Goal: Complete application form

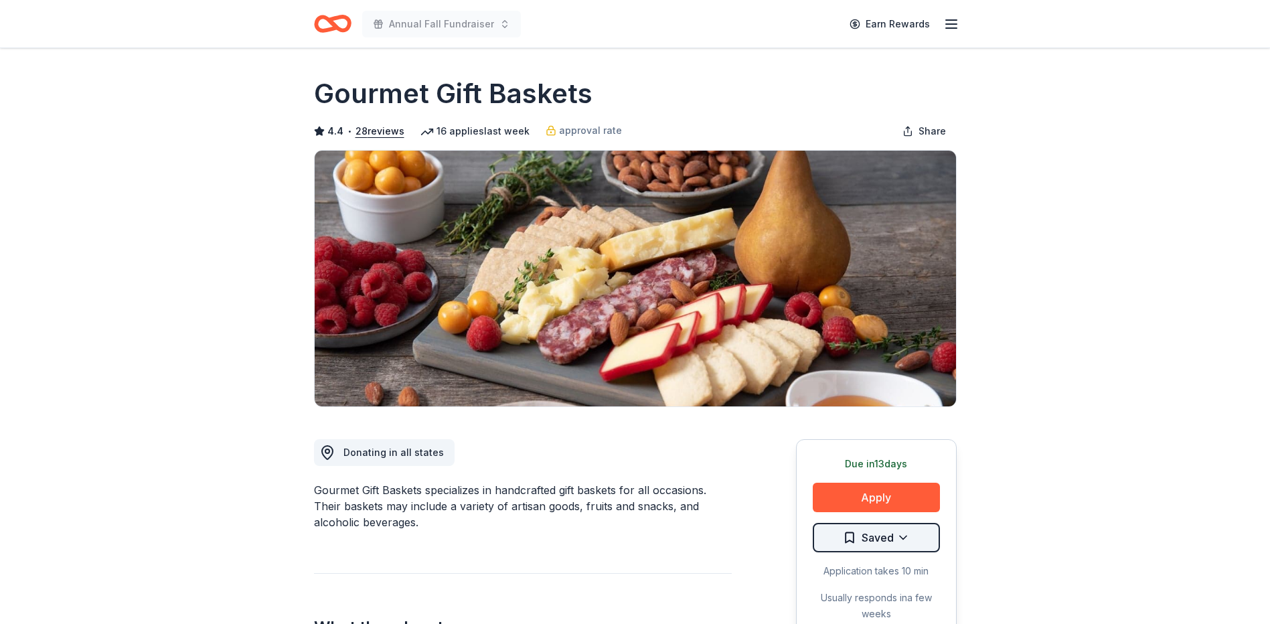
click at [889, 534] on html "Annual Fall Fundraiser Earn Rewards Due in 13 days Share Gourmet Gift Baskets 4…" at bounding box center [635, 312] width 1270 height 624
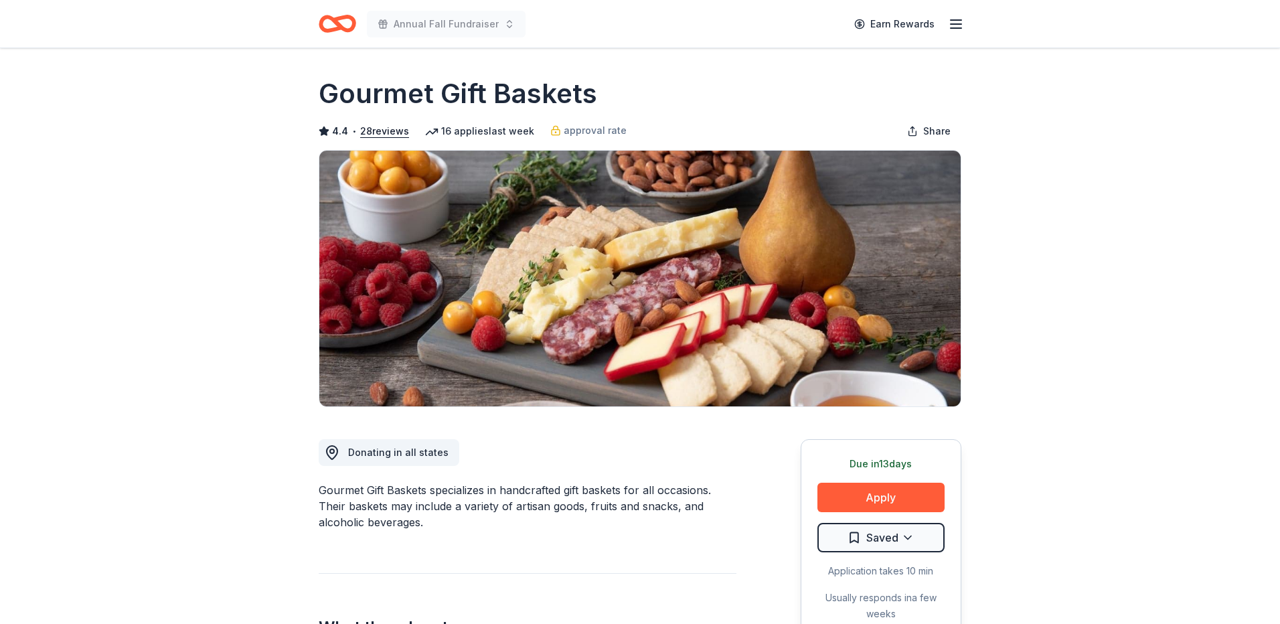
click at [1019, 498] on html "Annual Fall Fundraiser Earn Rewards Due in 13 days Share Gourmet Gift Baskets 4…" at bounding box center [640, 312] width 1280 height 624
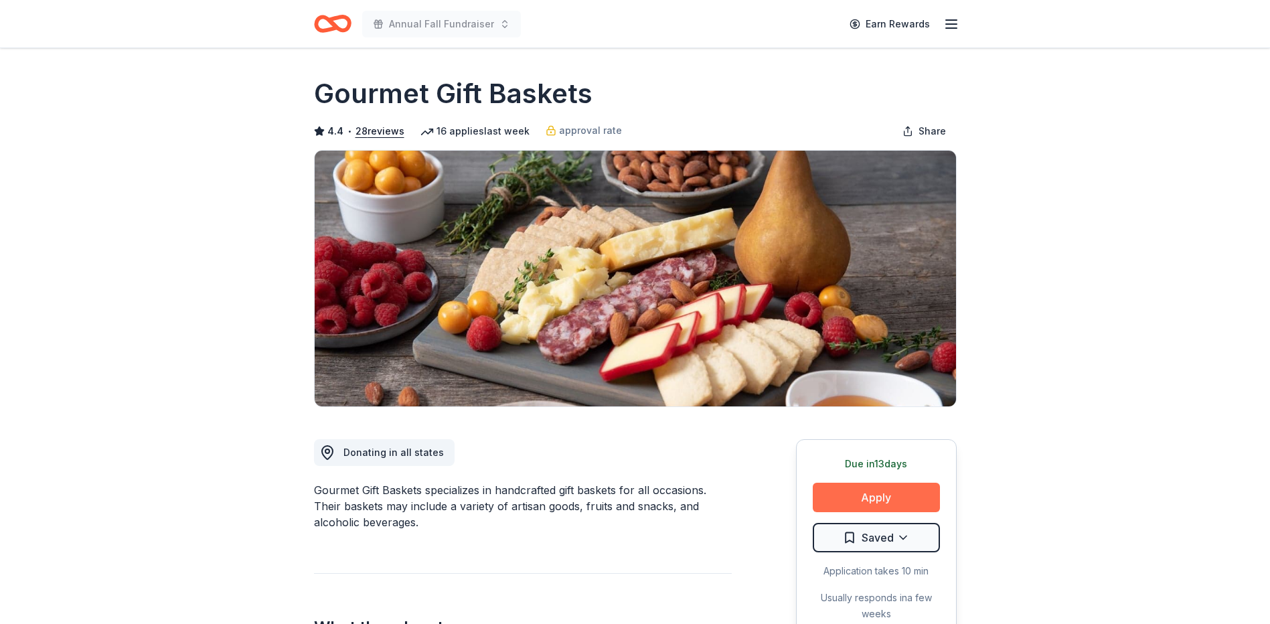
click at [857, 493] on button "Apply" at bounding box center [876, 497] width 127 height 29
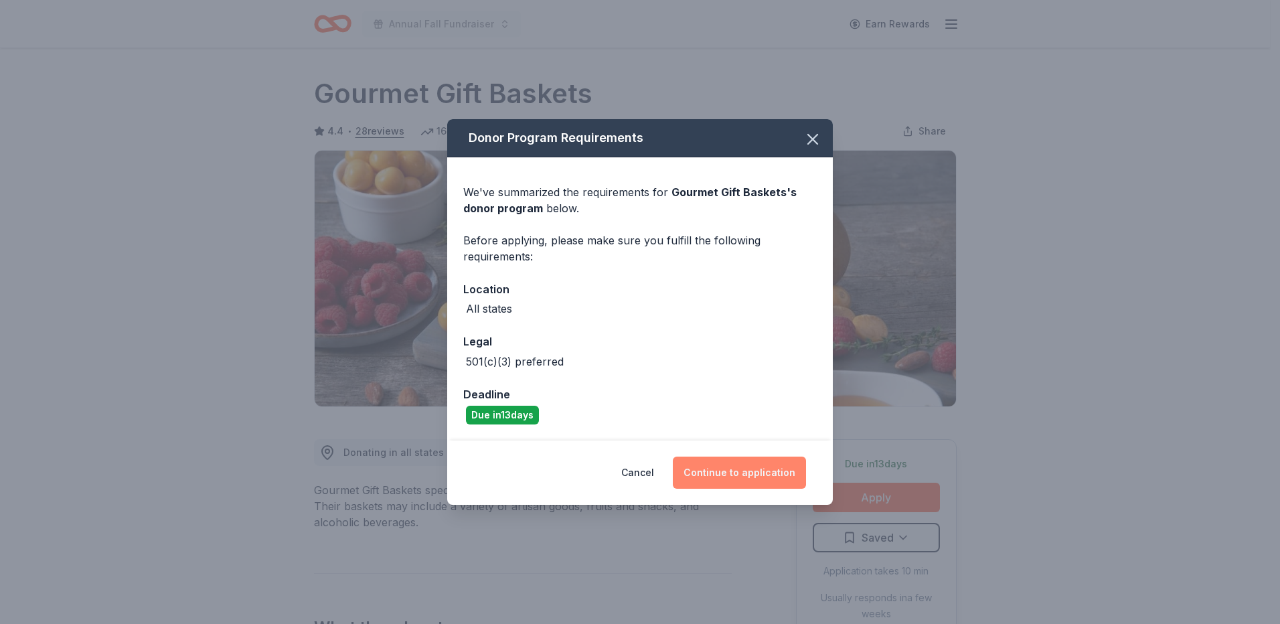
click at [738, 474] on button "Continue to application" at bounding box center [739, 473] width 133 height 32
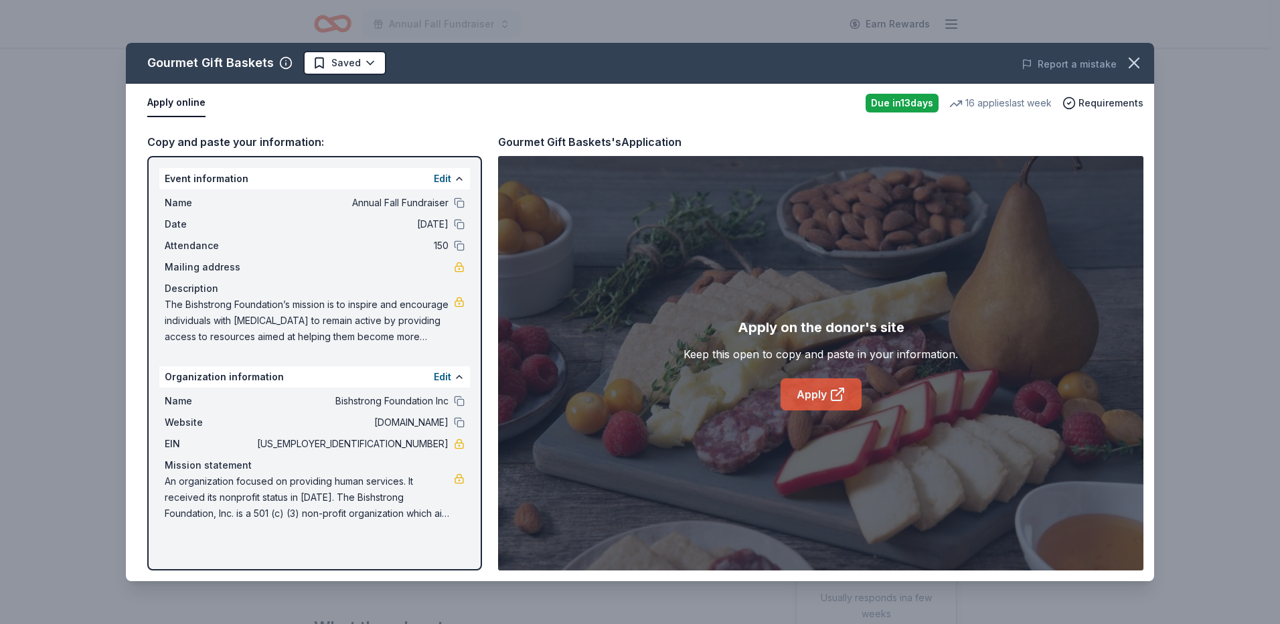
click at [820, 394] on link "Apply" at bounding box center [821, 394] width 81 height 32
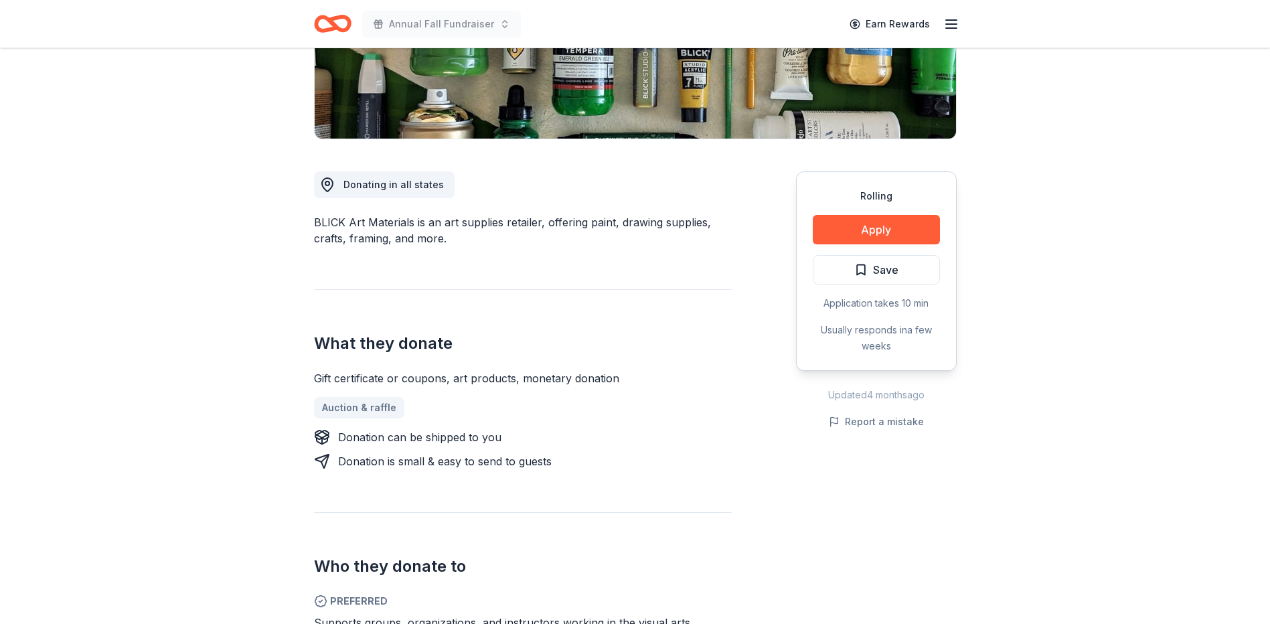
scroll to position [469, 0]
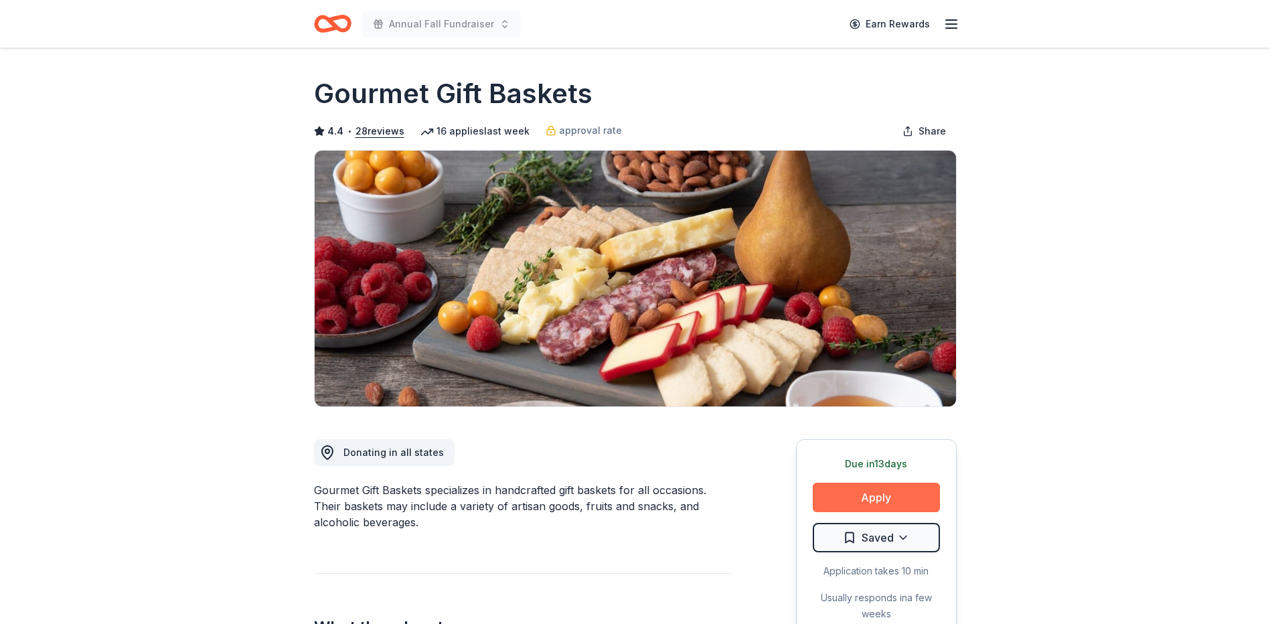
click at [865, 490] on button "Apply" at bounding box center [876, 497] width 127 height 29
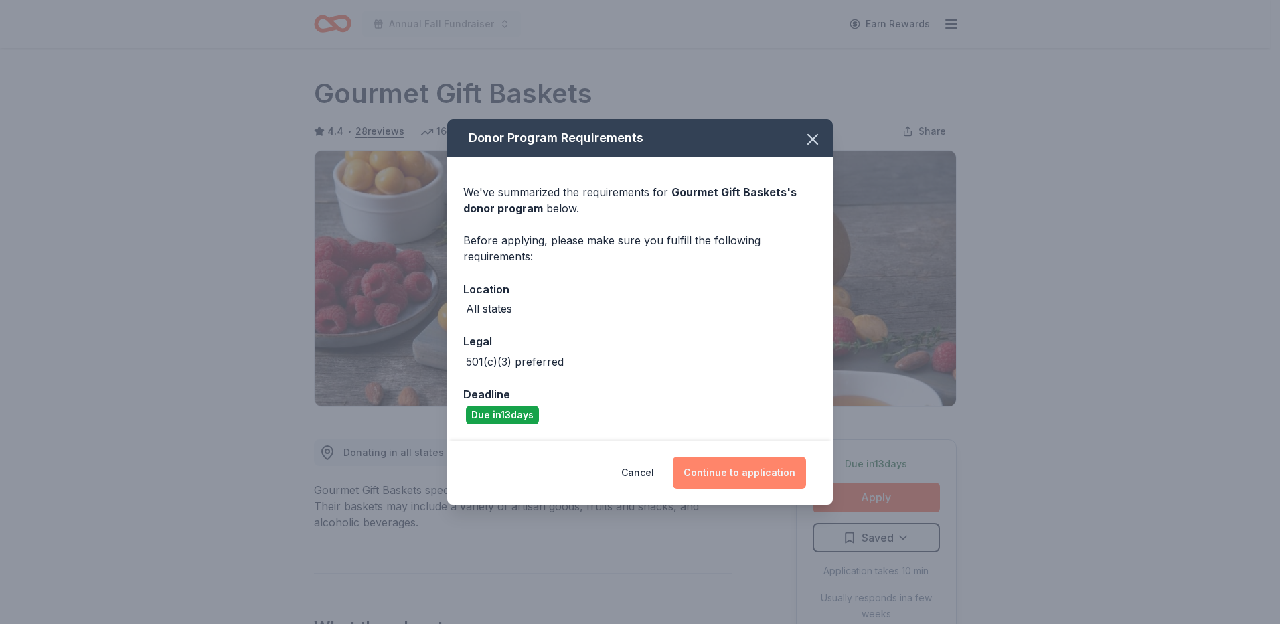
click at [749, 471] on button "Continue to application" at bounding box center [739, 473] width 133 height 32
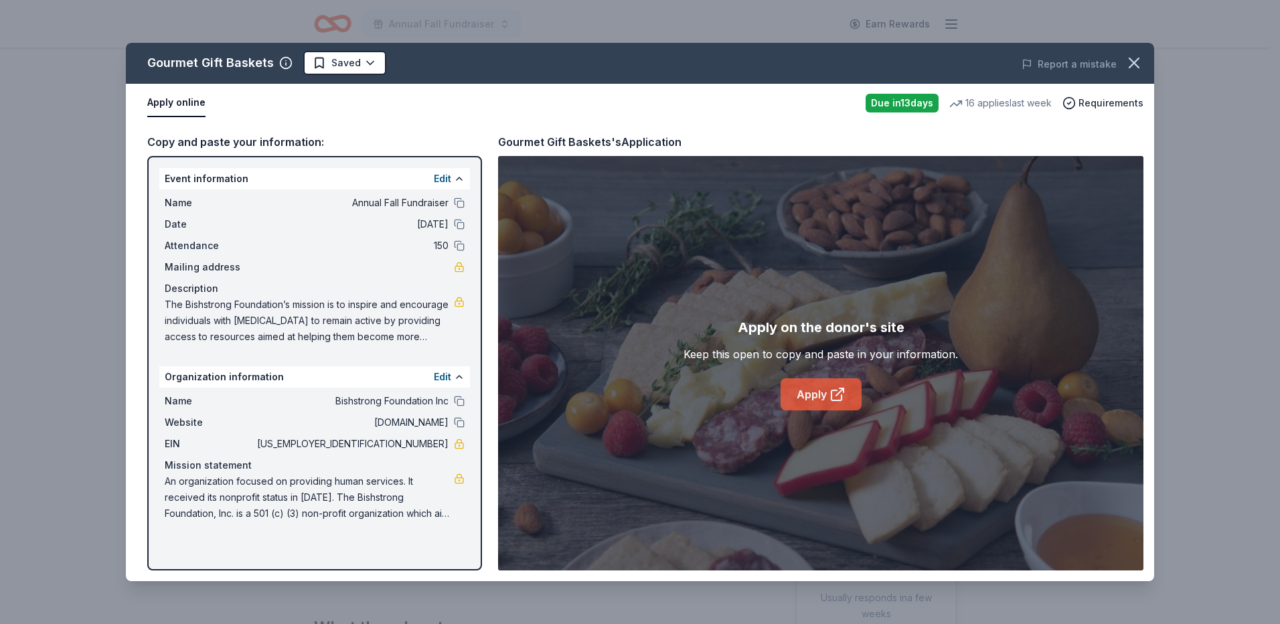
click at [828, 394] on link "Apply" at bounding box center [821, 394] width 81 height 32
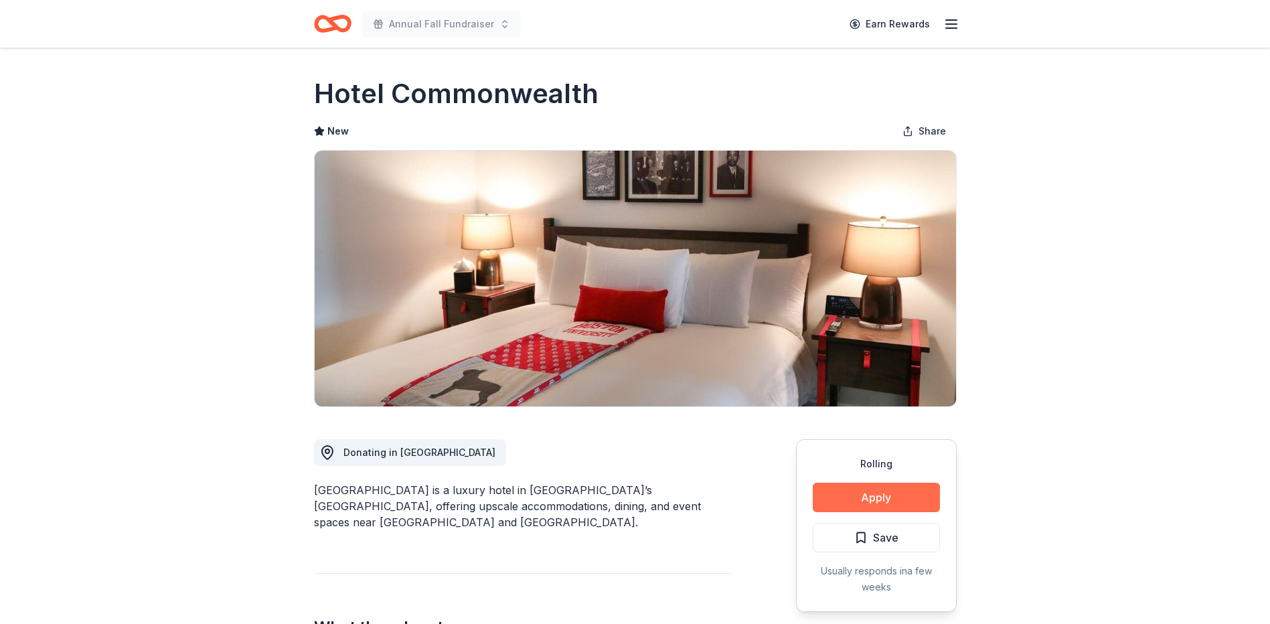
click at [883, 498] on button "Apply" at bounding box center [876, 497] width 127 height 29
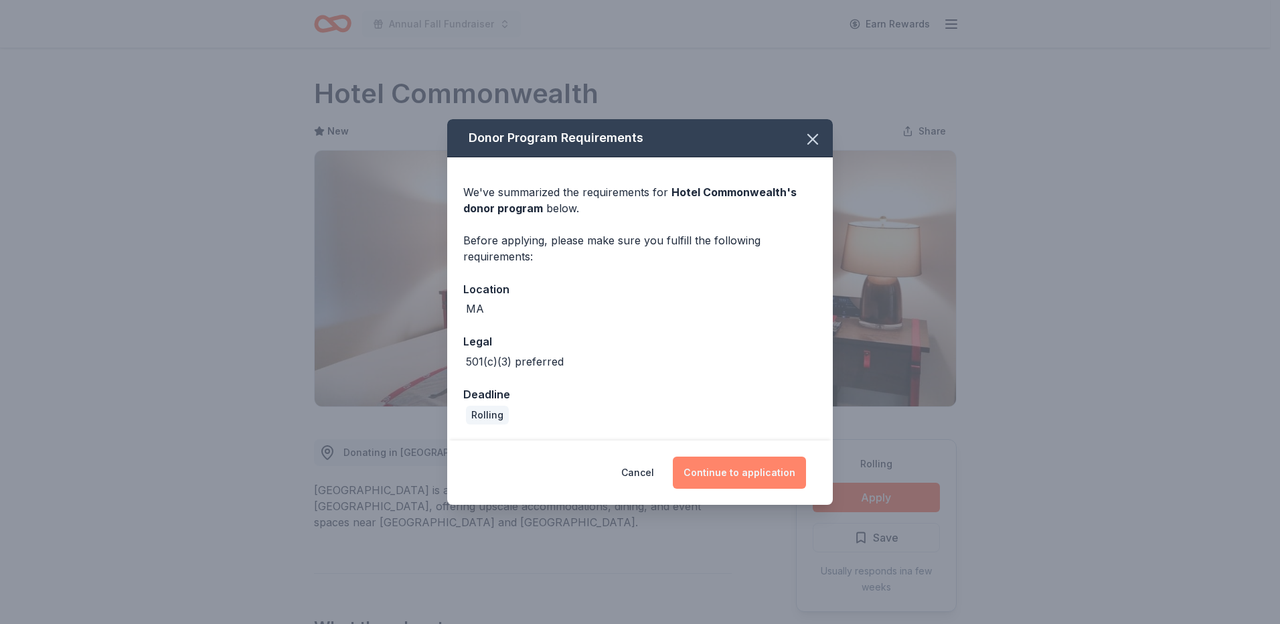
click at [727, 477] on button "Continue to application" at bounding box center [739, 473] width 133 height 32
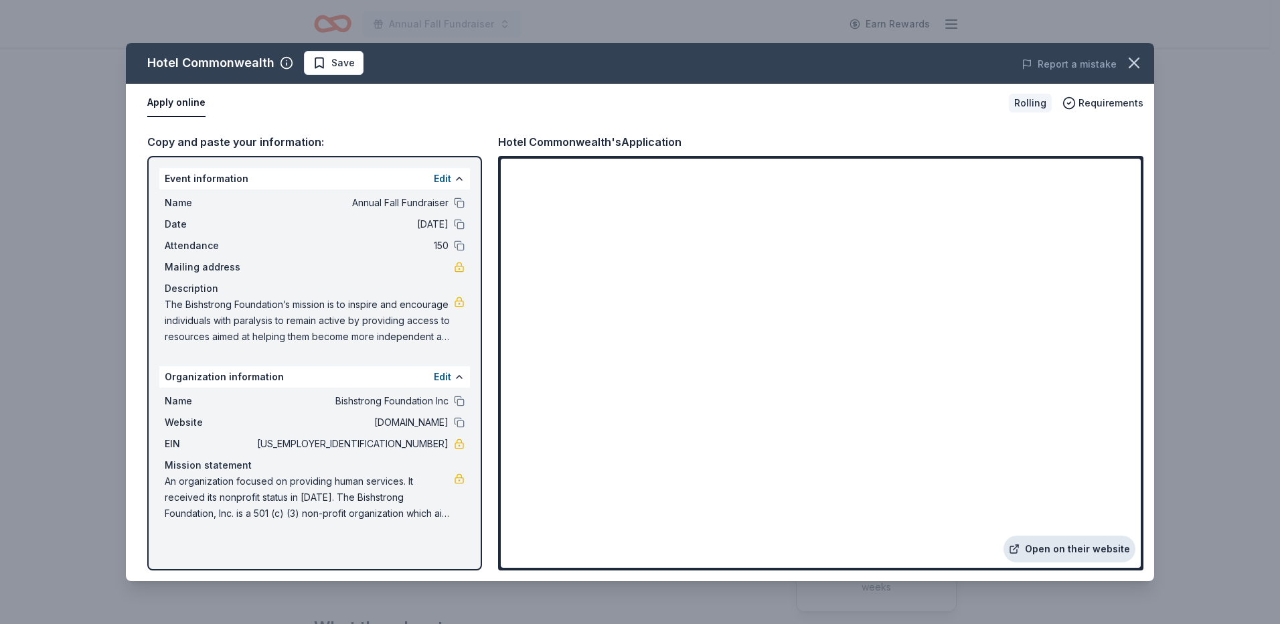
click at [1065, 546] on link "Open on their website" at bounding box center [1070, 549] width 132 height 27
click at [435, 307] on span "The Bishstrong Foundation’s mission is to inspire and encourage individuals wit…" at bounding box center [309, 321] width 289 height 48
